Goal: Transaction & Acquisition: Purchase product/service

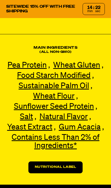
scroll to position [1063, 0]
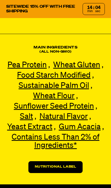
click at [47, 164] on link "Nutritional Label" at bounding box center [55, 167] width 54 height 12
click at [48, 167] on link "Nutritional Label" at bounding box center [55, 167] width 54 height 12
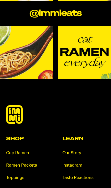
scroll to position [3156, 0]
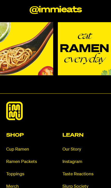
click at [8, 133] on h2 "Shop" at bounding box center [27, 135] width 42 height 5
click at [20, 133] on h2 "Shop" at bounding box center [27, 135] width 42 height 5
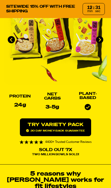
scroll to position [75, 0]
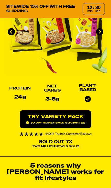
click at [76, 128] on link "Try variety Pack 30 day money-back guarantee" at bounding box center [55, 119] width 71 height 18
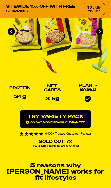
click at [73, 125] on link "Try variety Pack 30 day money-back guarantee" at bounding box center [55, 119] width 71 height 18
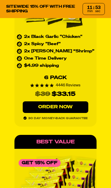
scroll to position [2117, 0]
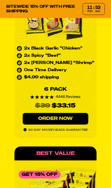
click at [74, 116] on link "Order Now" at bounding box center [56, 119] width 66 height 12
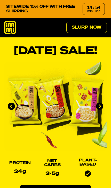
click at [98, 27] on link "Slurp Now" at bounding box center [86, 27] width 40 height 11
click at [10, 26] on icon at bounding box center [10, 28] width 12 height 14
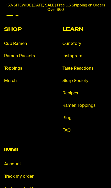
scroll to position [2436, 0]
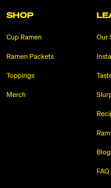
click at [16, 60] on link "Toppings" at bounding box center [26, 63] width 44 height 6
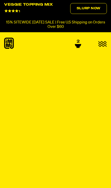
click at [80, 44] on icon at bounding box center [78, 45] width 6 height 3
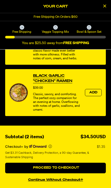
scroll to position [263, 0]
click at [87, 168] on button "Proceed to Checkout" at bounding box center [55, 168] width 101 height 11
